Goal: Task Accomplishment & Management: Complete application form

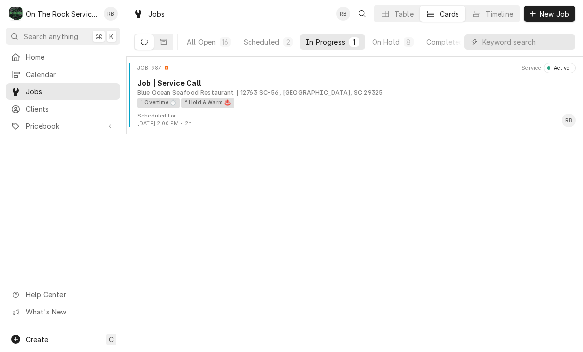
click at [275, 93] on div "12763 SC-56, Clinton, SC 29325" at bounding box center [310, 92] width 146 height 9
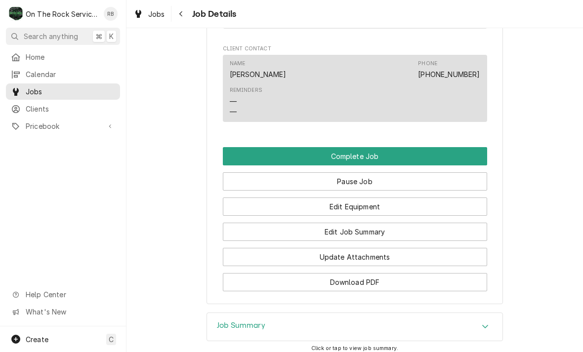
scroll to position [719, 0]
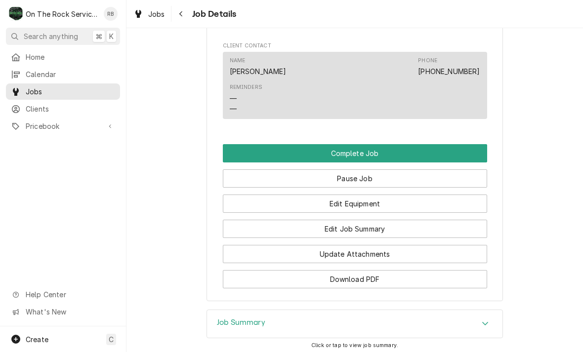
click at [400, 225] on button "Edit Job Summary" at bounding box center [355, 229] width 264 height 18
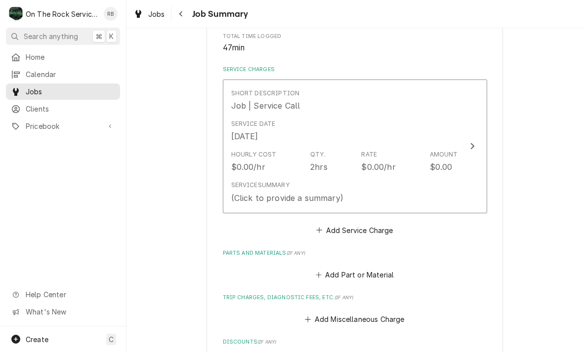
scroll to position [203, 0]
click at [475, 142] on div "Update Line Item" at bounding box center [472, 147] width 13 height 12
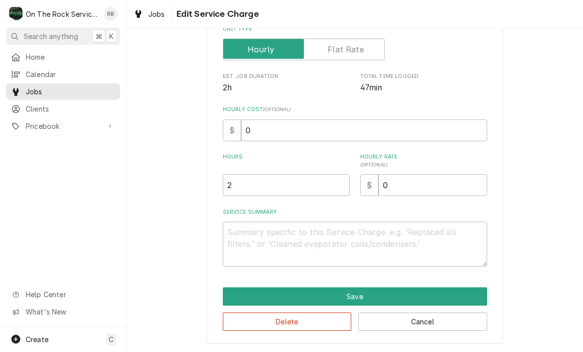
scroll to position [136, 0]
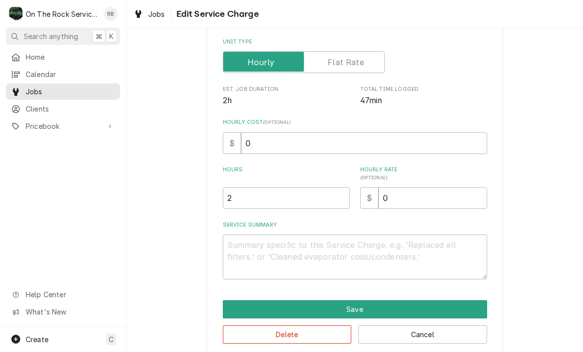
type textarea "x"
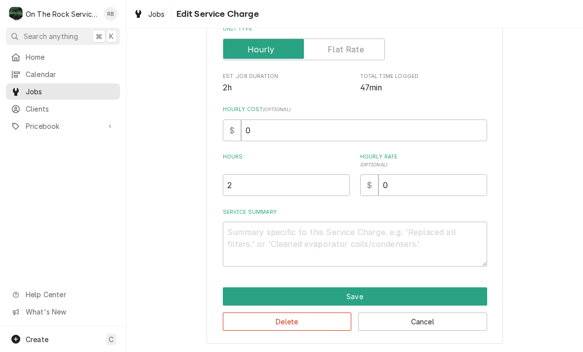
scroll to position [150, 0]
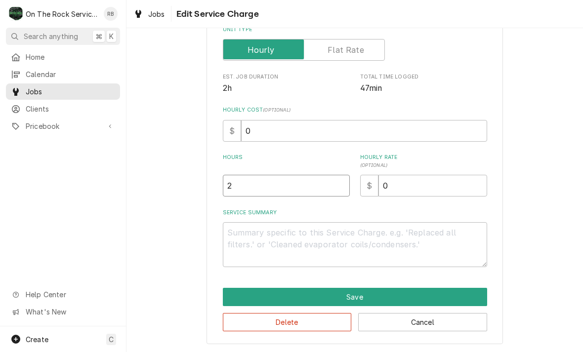
click at [251, 186] on input "2" at bounding box center [286, 186] width 127 height 22
type textarea "x"
type input "1"
click at [246, 232] on textarea "Service Summary" at bounding box center [355, 244] width 264 height 45
type textarea "x"
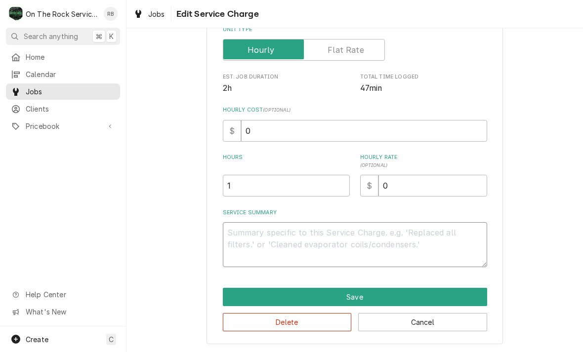
type textarea "8"
type textarea "x"
type textarea "8/"
type textarea "x"
type textarea "8/1"
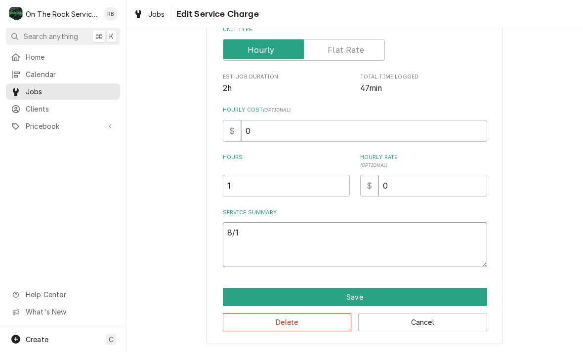
type textarea "x"
type textarea "8/16"
type textarea "x"
type textarea "8/16/"
type textarea "x"
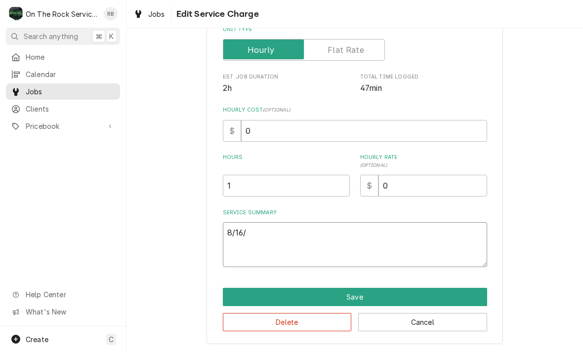
type textarea "8/16/2"
type textarea "x"
type textarea "8/16/20"
type textarea "x"
type textarea "8/16/202"
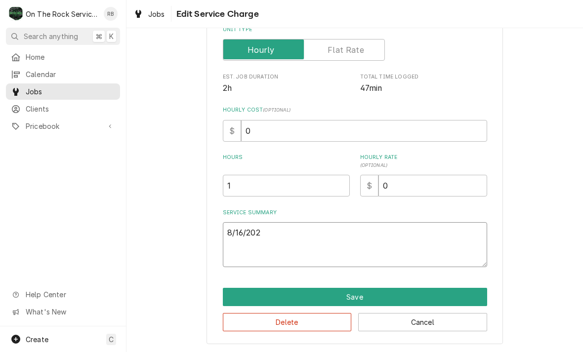
type textarea "x"
type textarea "8/16/2025"
type textarea "x"
type textarea "8/16/2025"
type textarea "x"
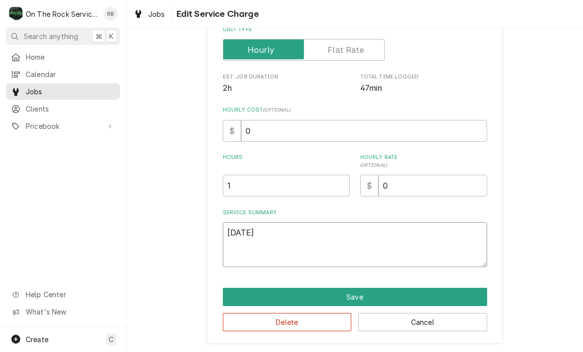
type textarea "8/16/2025 R"
type textarea "x"
type textarea "8/16/2025 Ra"
type textarea "x"
type textarea "8/16/2025 Ray"
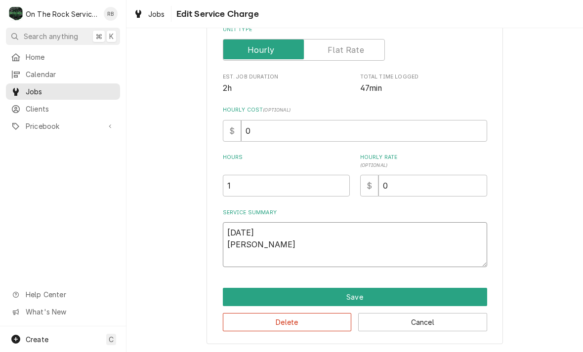
type textarea "x"
type textarea "8/16/2025 Ray"
type textarea "x"
type textarea "8/16/2025 Ray p"
type textarea "x"
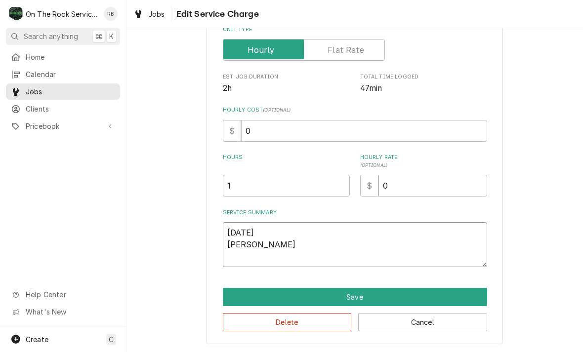
type textarea "8/16/2025 Ray pr"
type textarea "x"
type textarea "8/16/2025 Ray pro"
type textarea "x"
type textarea "8/16/2025 Ray prov"
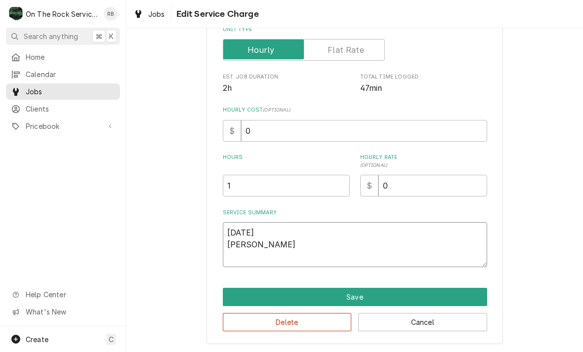
type textarea "x"
type textarea "8/16/2025 Ray provi"
type textarea "x"
type textarea "8/16/2025 Ray provid"
type textarea "x"
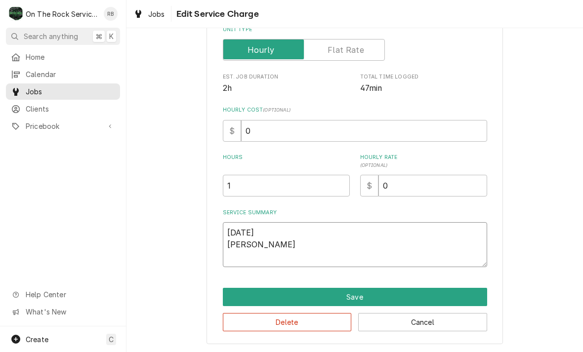
type textarea "8/16/2025 Ray provide"
type textarea "x"
type textarea "8/16/2025 Ray provided"
type textarea "x"
type textarea "8/16/2025 Ray provided"
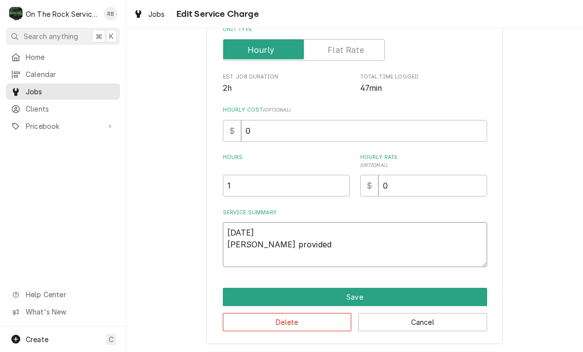
type textarea "x"
type textarea "8/16/2025 Ray provided s"
type textarea "x"
type textarea "8/16/2025 Ray provided se"
type textarea "x"
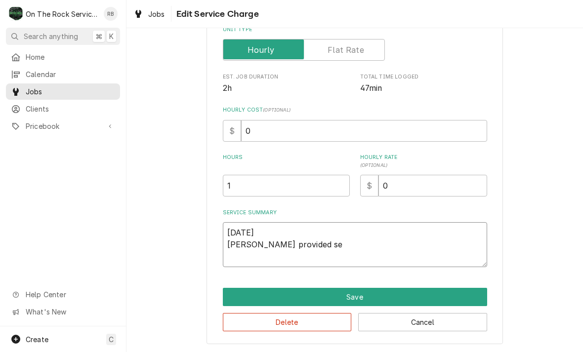
type textarea "8/16/2025 Ray provided ser"
type textarea "x"
type textarea "8/16/2025 Ray provided serv"
type textarea "x"
type textarea "8/16/2025 Ray provided servic"
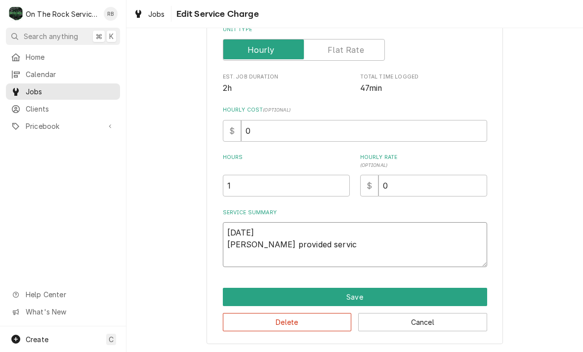
type textarea "x"
type textarea "8/16/2025 Ray provided service"
type textarea "x"
type textarea "8/16/2025 Ray provided service"
type textarea "x"
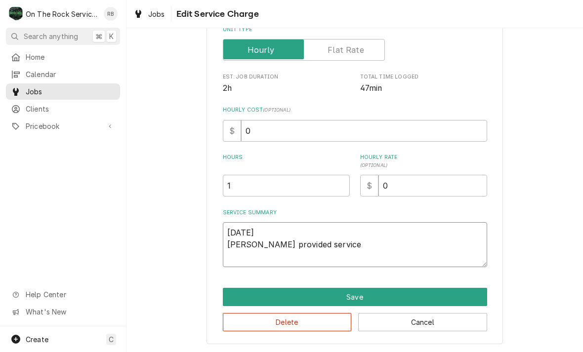
type textarea "8/16/2025 Ray provided service p"
type textarea "x"
type textarea "8/16/2025 Ray provided service pa"
type textarea "x"
type textarea "8/16/2025 Ray provided service par"
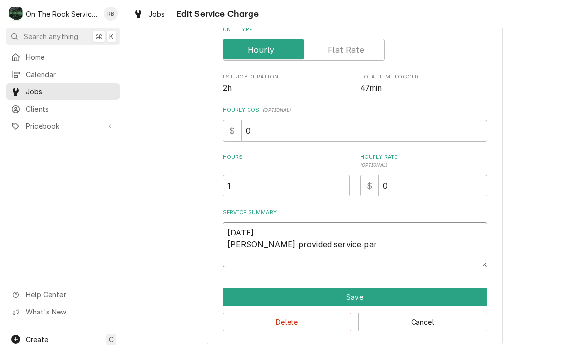
type textarea "x"
type textarea "8/16/2025 Ray provided service part"
type textarea "x"
type textarea "8/16/2025 Ray provided service parts"
type textarea "x"
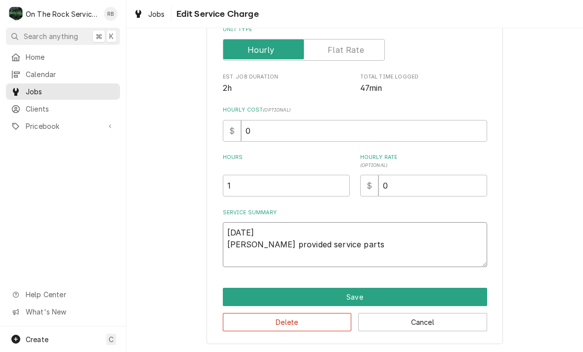
type textarea "8/16/2025 Ray provided service parts a"
type textarea "x"
type textarea "8/16/2025 Ray provided service parts an"
type textarea "x"
type textarea "8/16/2025 Ray provided service parts and"
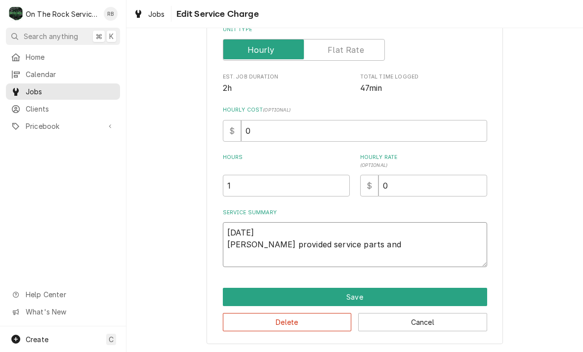
type textarea "x"
type textarea "8/16/2025 Ray provided service parts and"
type textarea "x"
type textarea "8/16/2025 Ray provided service parts and l"
type textarea "x"
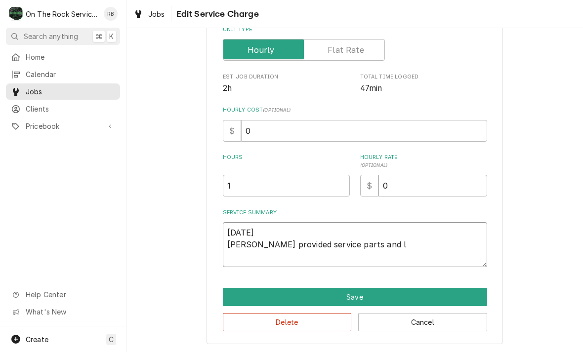
type textarea "8/16/2025 Ray provided service parts and la"
type textarea "x"
type textarea "8/16/2025 Ray provided service parts and lab"
type textarea "x"
type textarea "8/16/2025 Ray provided service parts and labo"
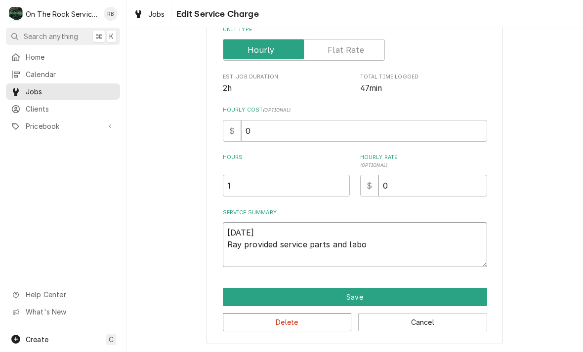
type textarea "x"
type textarea "8/16/2025 Ray provided service parts and labor"
type textarea "x"
type textarea "8/16/2025 Ray provided service parts and labor"
type textarea "x"
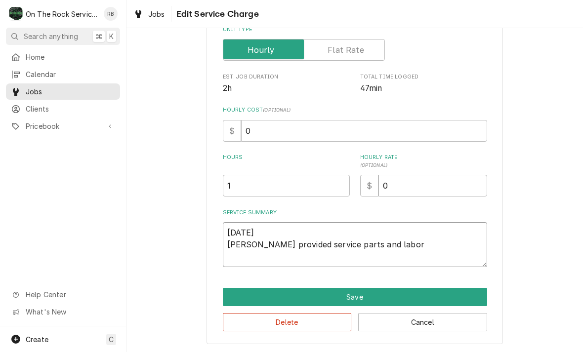
type textarea "8/16/2025 Ray provided service parts and labor t"
type textarea "x"
type textarea "8/16/2025 Ray provided service parts and labor to"
type textarea "x"
type textarea "8/16/2025 Ray provided service parts and labor to"
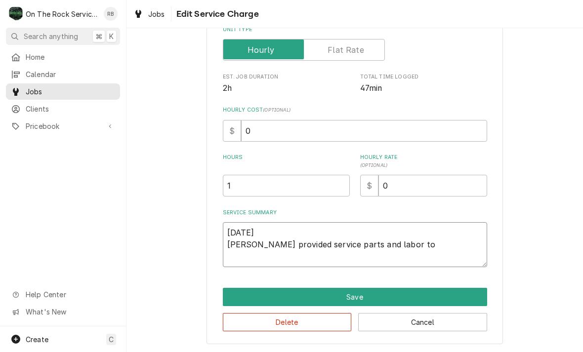
type textarea "x"
type textarea "8/16/2025 Ray provided service parts and labor to d"
type textarea "x"
type textarea "8/16/2025 Ray provided service parts and labor to di"
type textarea "x"
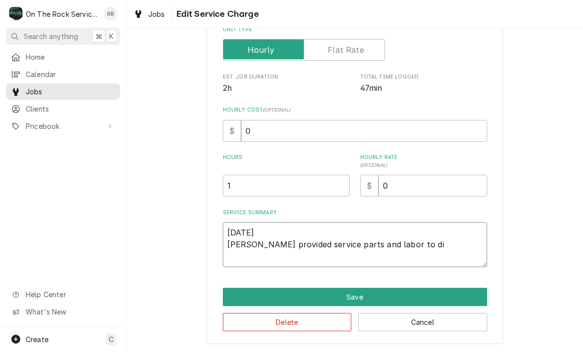
type textarea "8/16/2025 Ray provided service parts and labor to dia"
type textarea "x"
type textarea "8/16/2025 Ray provided service parts and labor to diagnose"
type textarea "x"
type textarea "8/16/2025 Ray provided service parts and labor to diagnose"
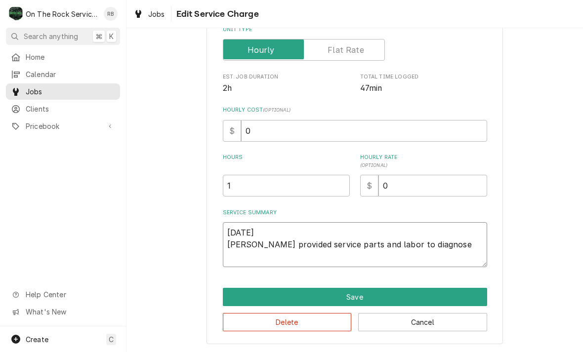
type textarea "x"
type textarea "8/16/2025 Ray provided service parts and labor to diagnose t"
type textarea "x"
type textarea "8/16/2025 Ray provided service parts and labor to diagnose th"
type textarea "x"
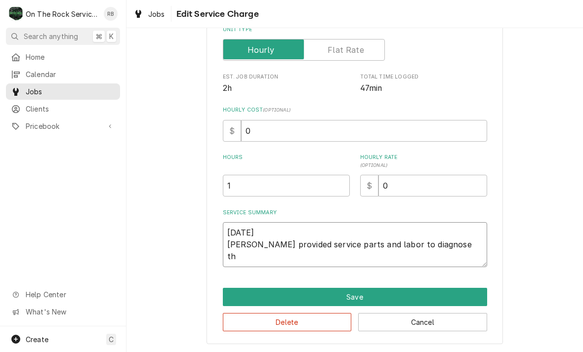
type textarea "8/16/2025 Ray provided service parts and labor to diagnose the"
type textarea "x"
type textarea "8/16/2025 Ray provided service parts and labor to diagnose the"
type textarea "x"
type textarea "8/16/2025 Ray provided service parts and labor to diagnose the l"
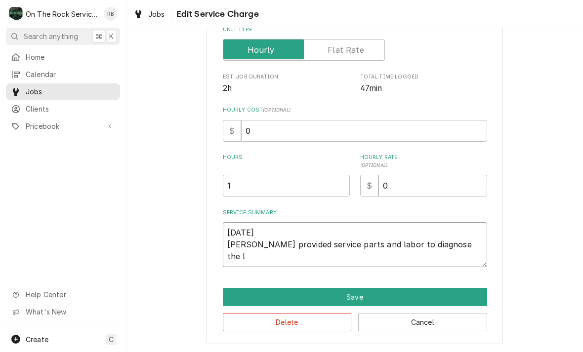
type textarea "x"
type textarea "8/16/2025 Ray provided service parts and labor to diagnose the le"
type textarea "x"
type textarea "8/16/2025 Ray provided service parts and labor to diagnose the lef"
type textarea "x"
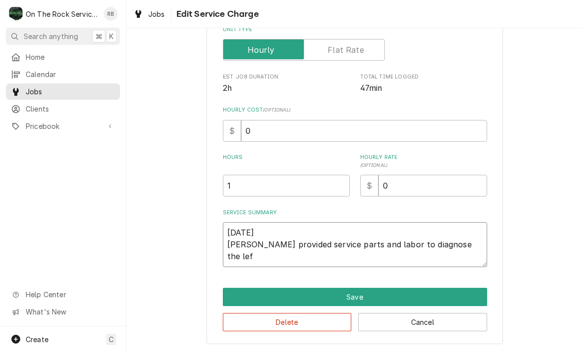
type textarea "8/16/2025 Ray provided service parts and labor to diagnose the left"
type textarea "x"
type textarea "8/16/2025 Ray provided service parts and labor to diagnose the left"
type textarea "x"
type textarea "8/16/2025 Ray provided service parts and labor to diagnose the left s"
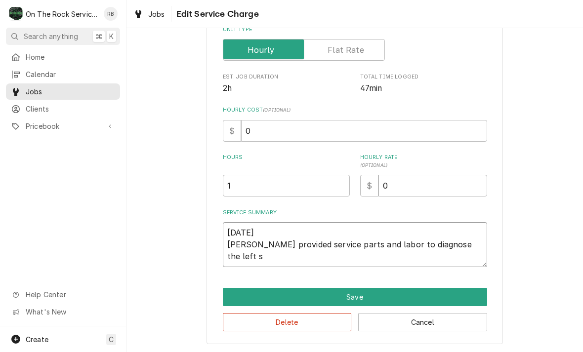
type textarea "x"
type textarea "8/16/2025 Ray provided service parts and labor to diagnose the left si"
type textarea "x"
type textarea "8/16/2025 Ray provided service parts and labor to diagnose the left sid"
type textarea "x"
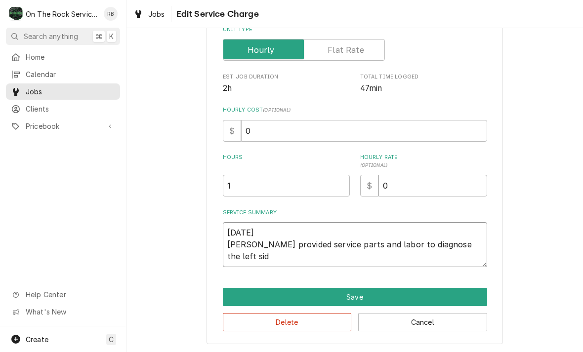
type textarea "8/16/2025 Ray provided service parts and labor to diagnose the left side"
type textarea "x"
type textarea "8/16/2025 Ray provided service parts and labor to diagnose the left side"
type textarea "x"
type textarea "8/16/2025 Ray provided service parts and labor to diagnose the left side o"
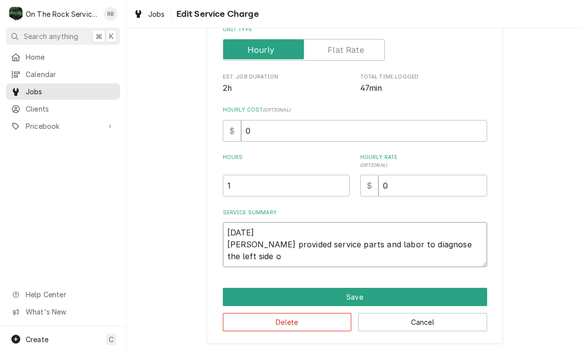
type textarea "x"
type textarea "8/16/2025 Ray provided service parts and labor to diagnose the left side of"
type textarea "x"
type textarea "8/16/2025 Ray provided service parts and labor to diagnose the left side of"
type textarea "x"
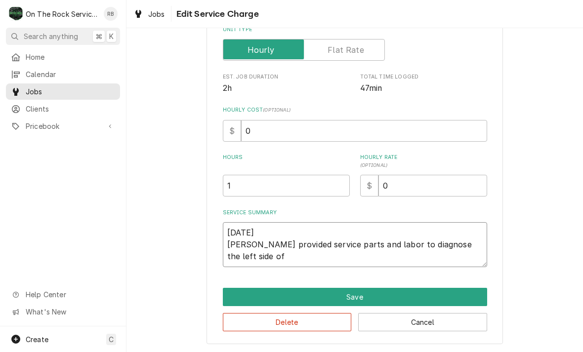
type textarea "8/16/2025 Ray provided service parts and labor to diagnose the left side of t"
type textarea "x"
type textarea "8/16/2025 Ray provided service parts and labor to diagnose the left side of th"
type textarea "x"
type textarea "8/16/2025 Ray provided service parts and labor to diagnose the left side of the"
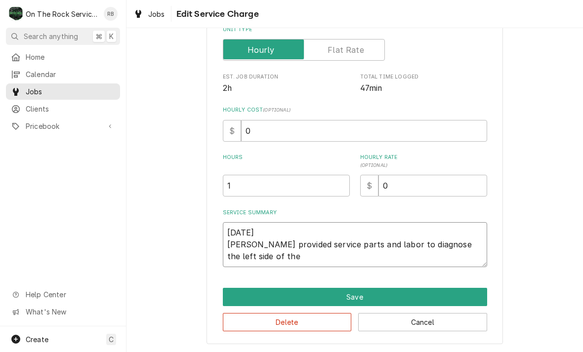
type textarea "x"
type textarea "8/16/2025 Ray provided service parts and labor to diagnose the left side of the"
type textarea "x"
type textarea "8/16/2025 Ray provided service parts and labor to diagnose the left side of the…"
type textarea "x"
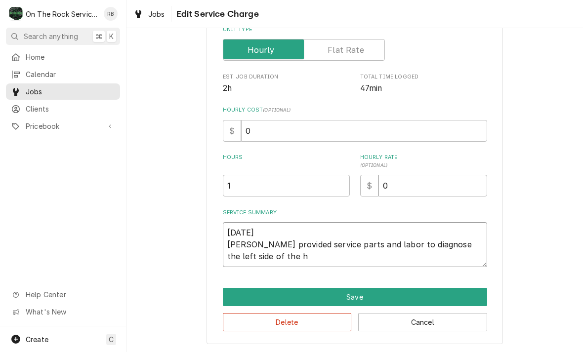
type textarea "8/16/2025 Ray provided service parts and labor to diagnose the left side of the…"
type textarea "x"
type textarea "8/16/2025 Ray provided service parts and labor to diagnose the left side of the…"
type textarea "x"
type textarea "8/16/2025 Ray provided service parts and labor to diagnose the left side of the…"
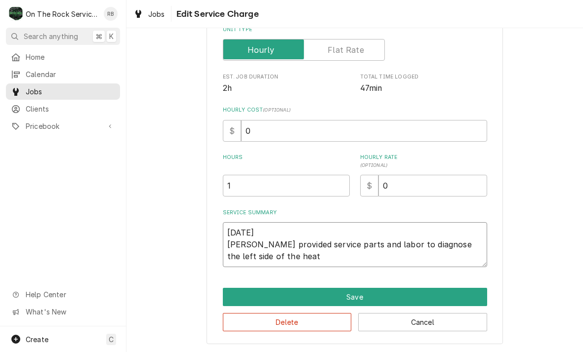
type textarea "x"
type textarea "8/16/2025 Ray provided service parts and labor to diagnose the left side of the…"
type textarea "x"
type textarea "8/16/2025 Ray provided service parts and labor to diagnose the left side of the…"
type textarea "x"
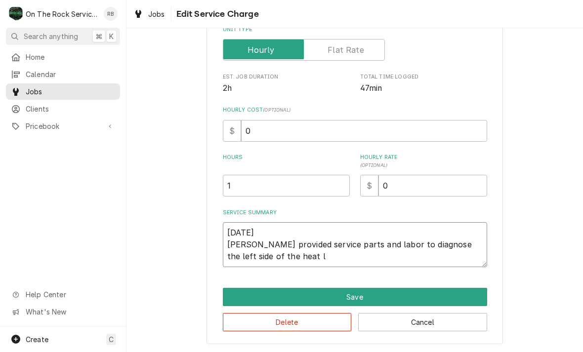
type textarea "8/16/2025 Ray provided service parts and labor to diagnose the left side of the…"
type textarea "x"
type textarea "8/16/2025 Ray provided service parts and labor to diagnose the left side of the…"
type textarea "x"
type textarea "8/16/2025 Ray provided service parts and labor to diagnose the left side of the…"
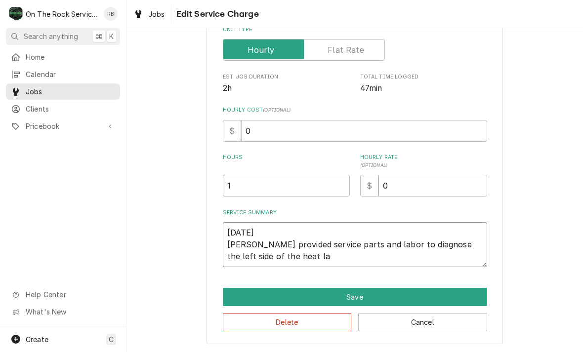
type textarea "x"
type textarea "8/16/2025 Ray provided service parts and labor to diagnose the left side of the…"
type textarea "x"
type textarea "8/16/2025 Ray provided service parts and labor to diagnose the left side of the…"
type textarea "x"
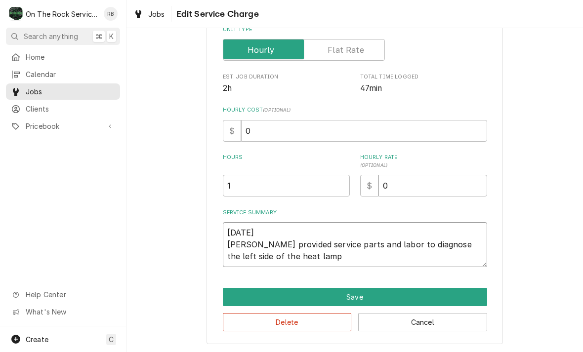
type textarea "8/16/2025 Ray provided service parts and labor to diagnose the left side of the…"
type textarea "x"
type textarea "8/16/2025 Ray provided service parts and labor to diagnose the left side of the…"
type textarea "x"
type textarea "8/16/2025 Ray provided service parts and labor to diagnose the left side of the…"
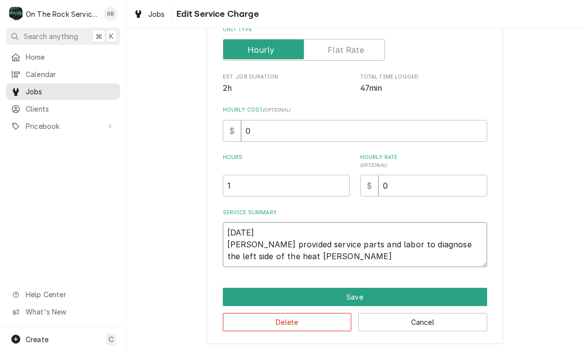
type textarea "x"
type textarea "8/16/2025 Ray provided service parts and labor to diagnose the left side of the…"
type textarea "x"
type textarea "8/16/2025 Ray provided service parts and labor to diagnose the left side of the…"
type textarea "x"
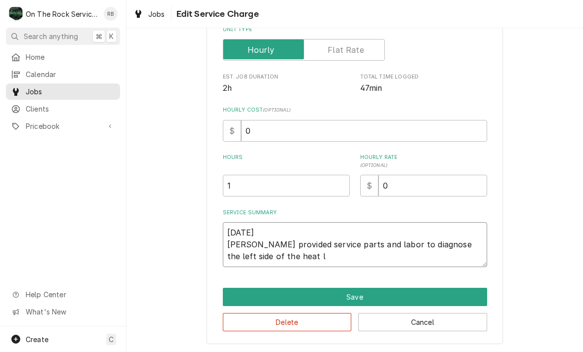
type textarea "8/16/2025 Ray provided service parts and labor to diagnose the left side of the…"
type textarea "x"
type textarea "8/16/2025 Ray provided service parts and labor to diagnose the left side of the…"
type textarea "x"
type textarea "8/16/2025 Ray provided service parts and labor to diagnose the left side of the…"
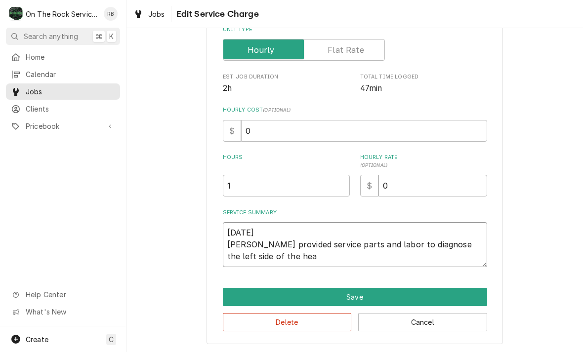
type textarea "x"
type textarea "8/16/2025 Ray provided service parts and labor to diagnose the left side of the…"
type textarea "x"
type textarea "8/16/2025 Ray provided service parts and labor to diagnose the left side of the…"
type textarea "x"
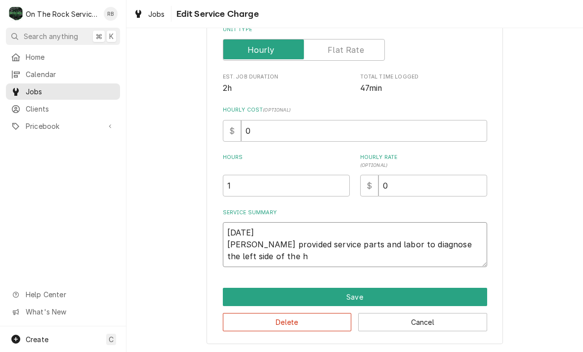
type textarea "8/16/2025 Ray provided service parts and labor to diagnose the left side of the"
type textarea "x"
type textarea "8/16/2025 Ray provided service parts and labor to diagnose the left side of the…"
type textarea "x"
type textarea "8/16/2025 Ray provided service parts and labor to diagnose the left side of the…"
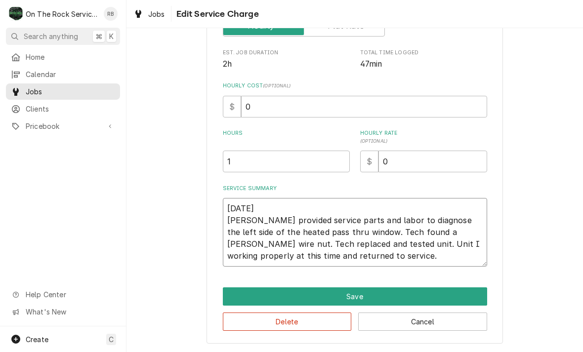
scroll to position [174, 0]
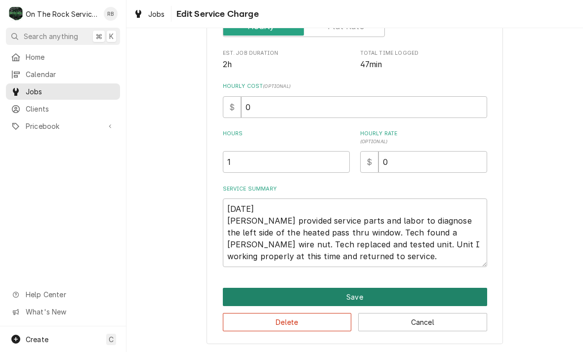
click at [452, 290] on button "Save" at bounding box center [355, 297] width 264 height 18
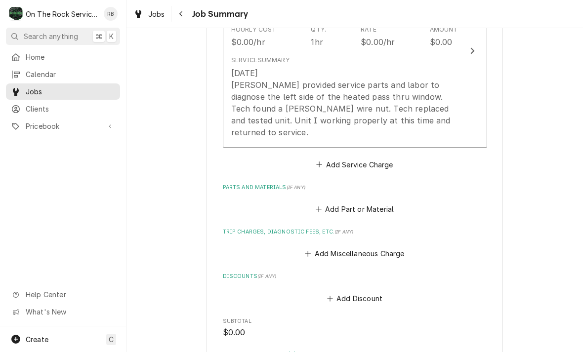
scroll to position [343, 0]
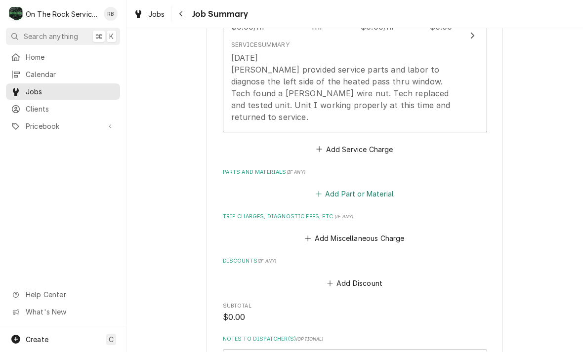
click at [325, 187] on button "Add Part or Material" at bounding box center [355, 194] width 82 height 14
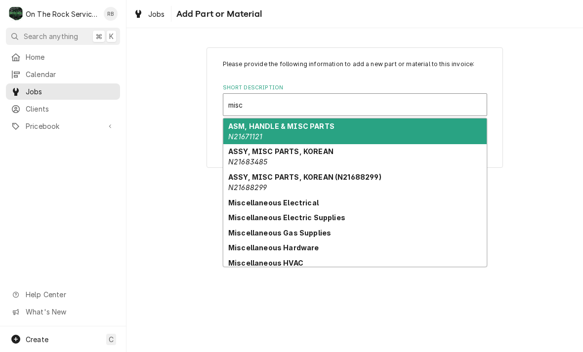
click at [302, 207] on strong "Miscellaneous Electrical" at bounding box center [273, 203] width 90 height 8
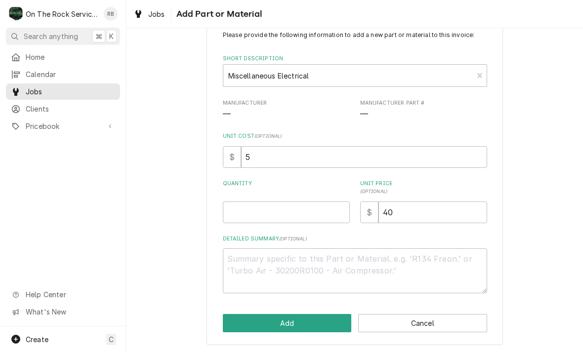
scroll to position [29, 0]
click at [295, 321] on button "Add" at bounding box center [287, 323] width 129 height 18
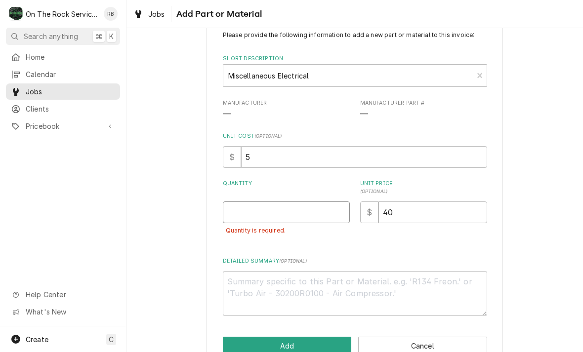
click at [257, 205] on input "Quantity" at bounding box center [286, 213] width 127 height 22
click at [534, 172] on div "Please provide the following information to add a new part or material to this …" at bounding box center [355, 192] width 457 height 367
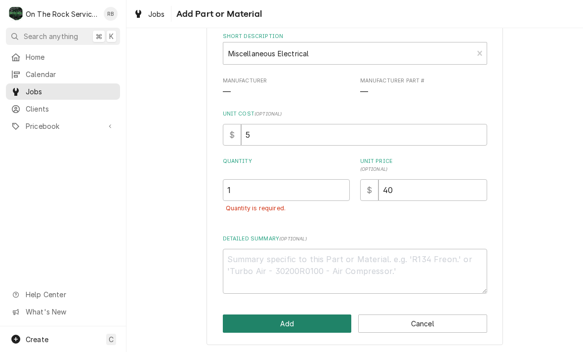
click at [299, 319] on button "Add" at bounding box center [287, 324] width 129 height 18
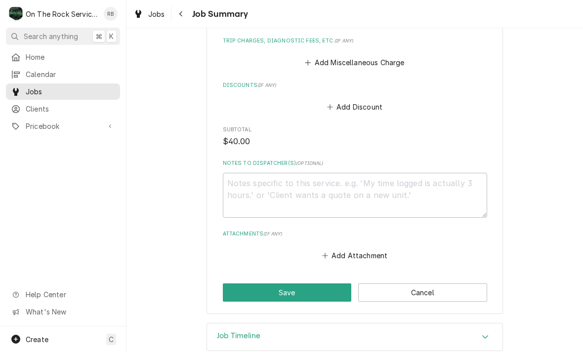
scroll to position [628, 0]
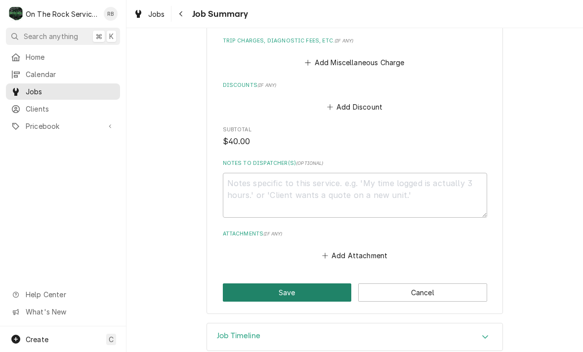
click at [295, 284] on button "Save" at bounding box center [287, 293] width 129 height 18
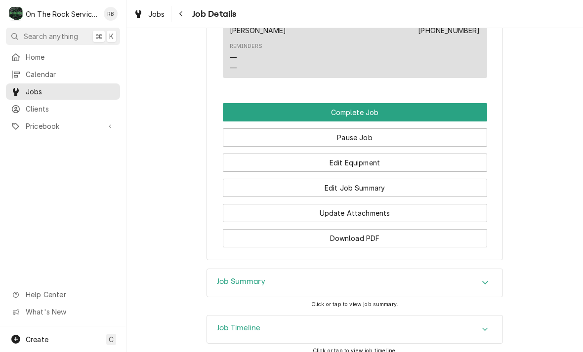
scroll to position [875, 0]
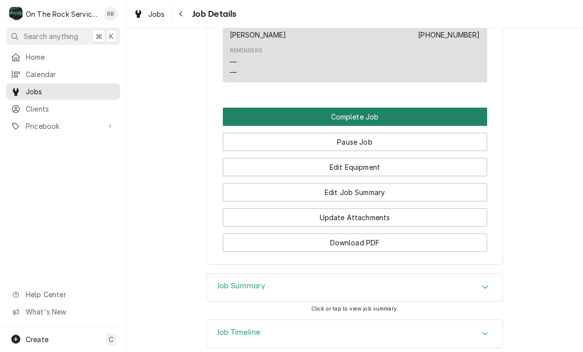
click at [395, 109] on button "Complete Job" at bounding box center [355, 117] width 264 height 18
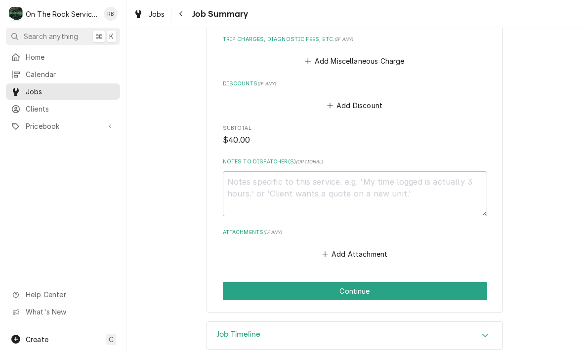
scroll to position [628, 0]
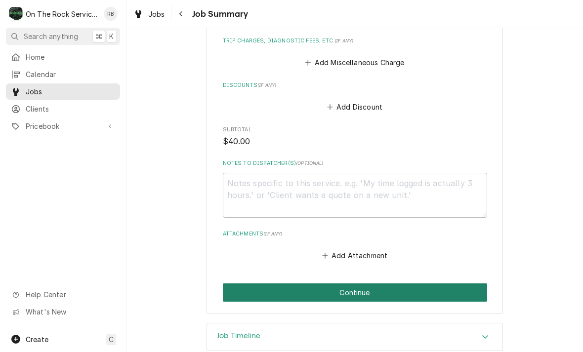
click at [389, 284] on button "Continue" at bounding box center [355, 293] width 264 height 18
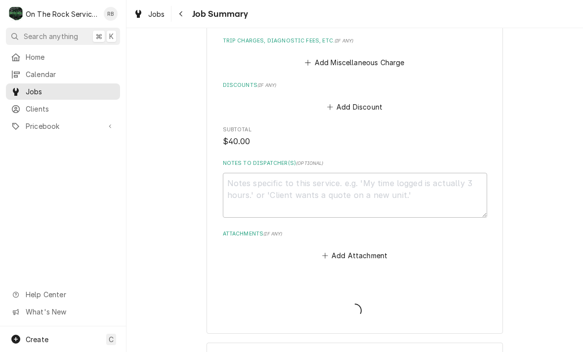
type textarea "x"
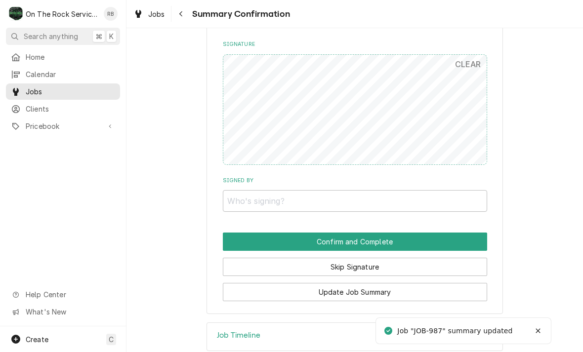
scroll to position [624, 0]
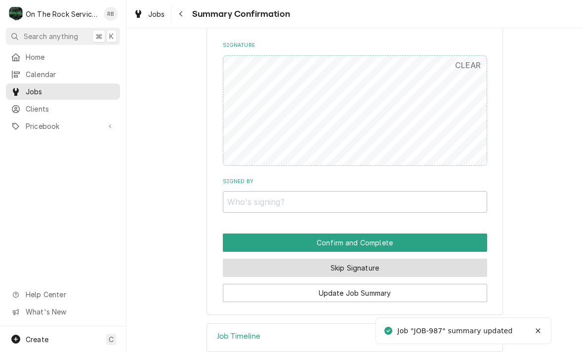
click at [427, 259] on button "Skip Signature" at bounding box center [355, 268] width 264 height 18
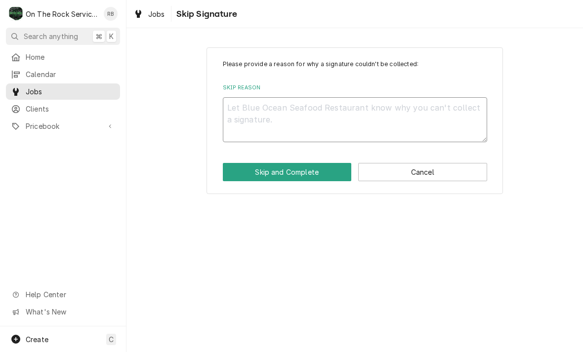
click at [264, 108] on textarea "Skip Reason" at bounding box center [355, 119] width 264 height 45
type textarea "x"
type textarea "N"
type textarea "x"
type textarea "No"
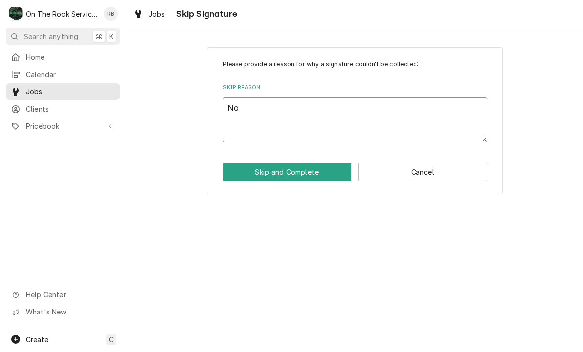
type textarea "x"
type textarea "Not"
type textarea "x"
type textarea "Not"
type textarea "x"
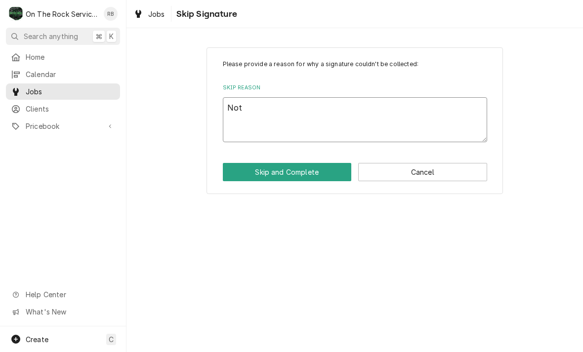
type textarea "Not n"
type textarea "x"
type textarea "Not needed"
type textarea "x"
type textarea "Not needed"
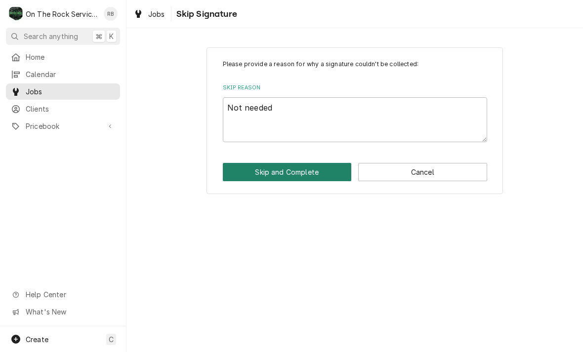
click at [309, 175] on button "Skip and Complete" at bounding box center [287, 172] width 129 height 18
type textarea "x"
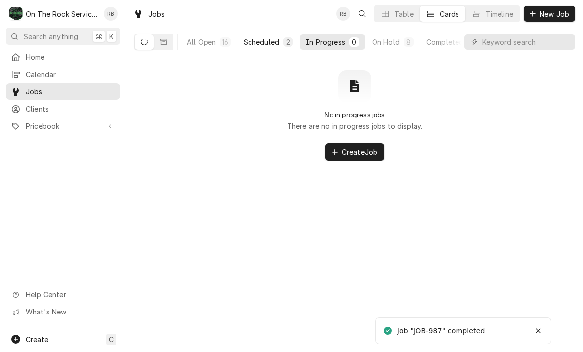
click at [268, 45] on div "Scheduled" at bounding box center [262, 42] width 36 height 10
